Goal: Register for event/course

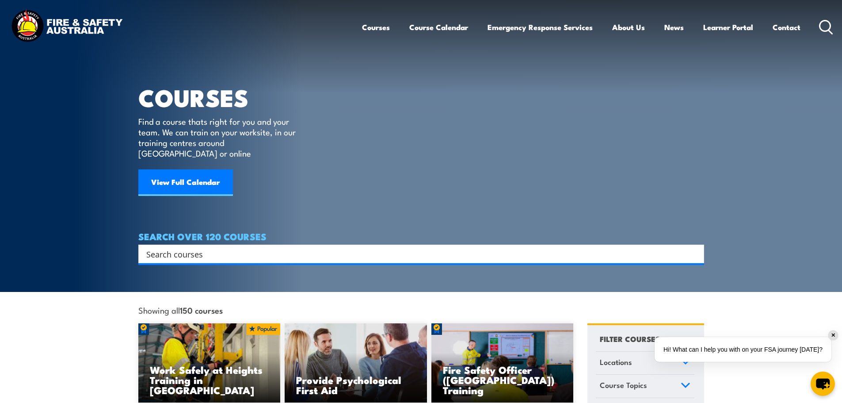
click at [206, 247] on input "Search input" at bounding box center [415, 253] width 538 height 13
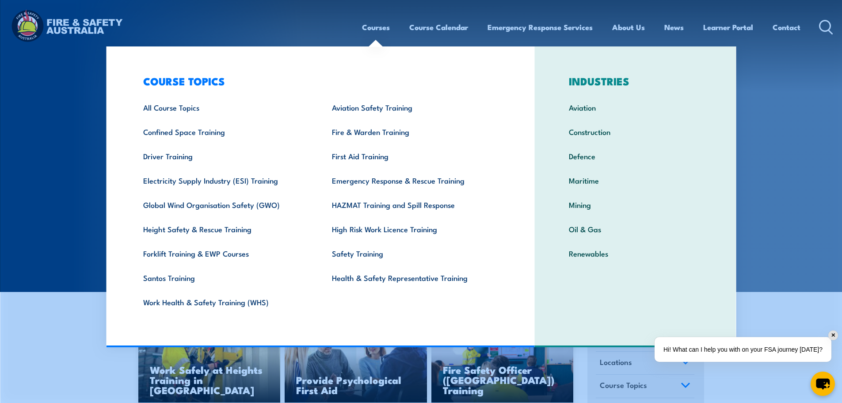
click at [385, 127] on link "Fire & Warden Training" at bounding box center [412, 131] width 189 height 24
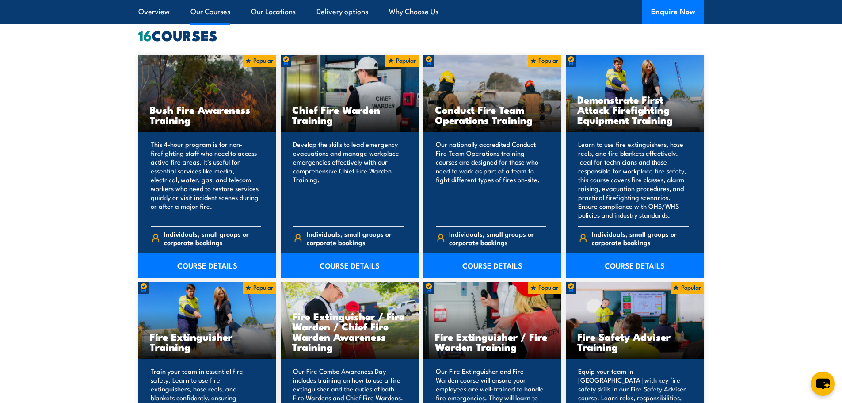
scroll to position [751, 0]
click at [366, 261] on link "COURSE DETAILS" at bounding box center [350, 264] width 138 height 25
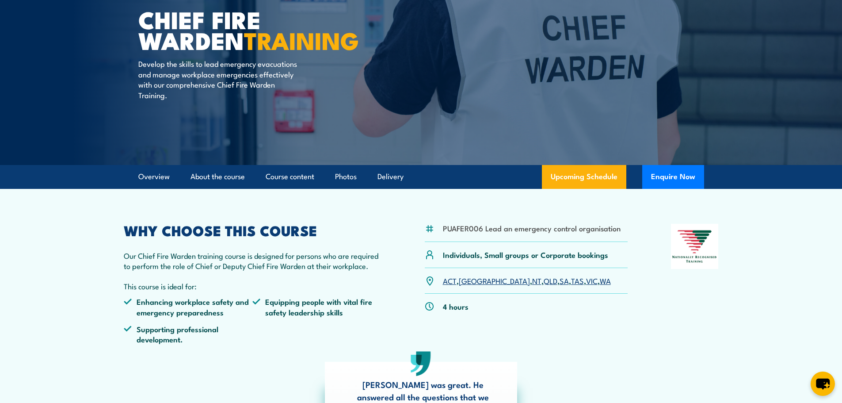
scroll to position [177, 0]
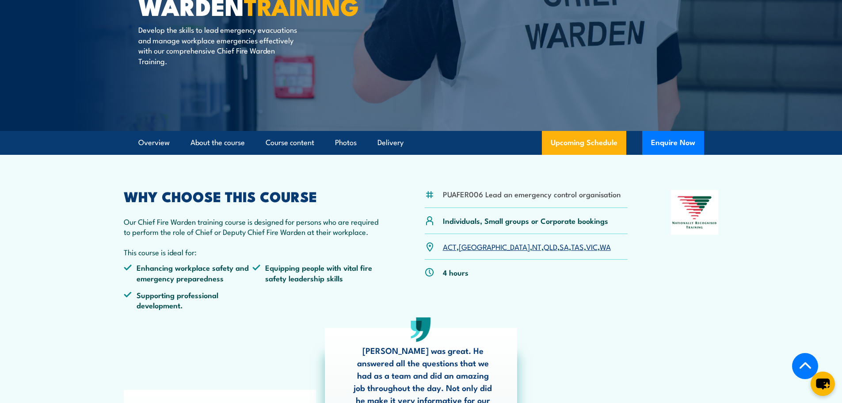
click at [586, 248] on link "VIC" at bounding box center [591, 246] width 11 height 11
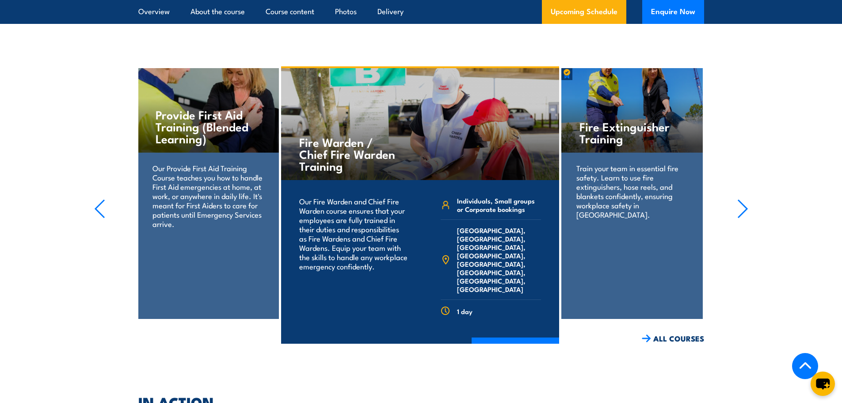
scroll to position [2151, 0]
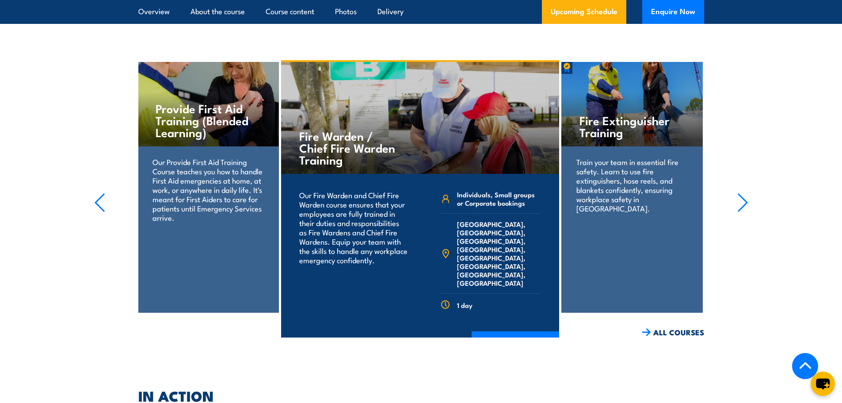
click at [514, 331] on link "COURSE DETAILS" at bounding box center [516, 342] width 88 height 23
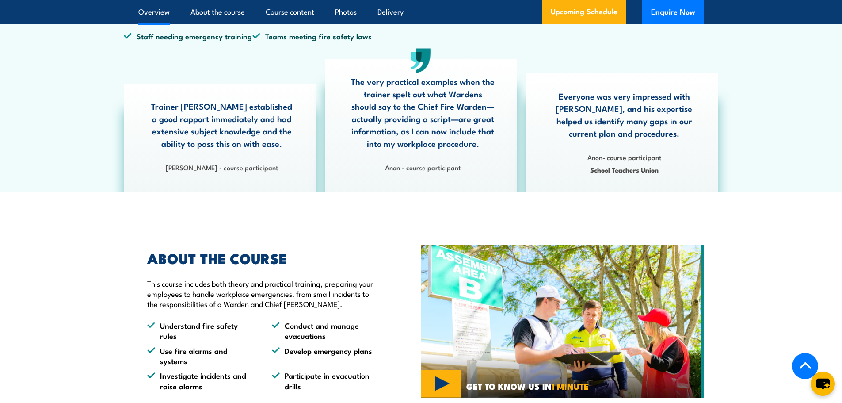
scroll to position [442, 0]
